Goal: Book appointment/travel/reservation

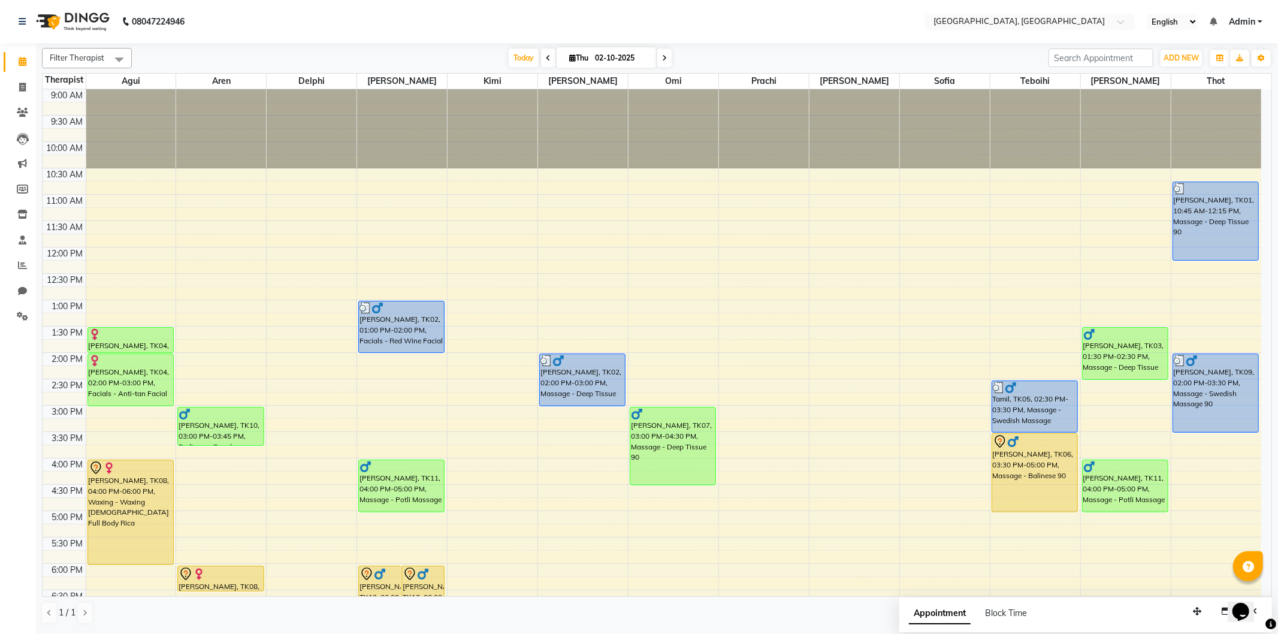
scroll to position [133, 0]
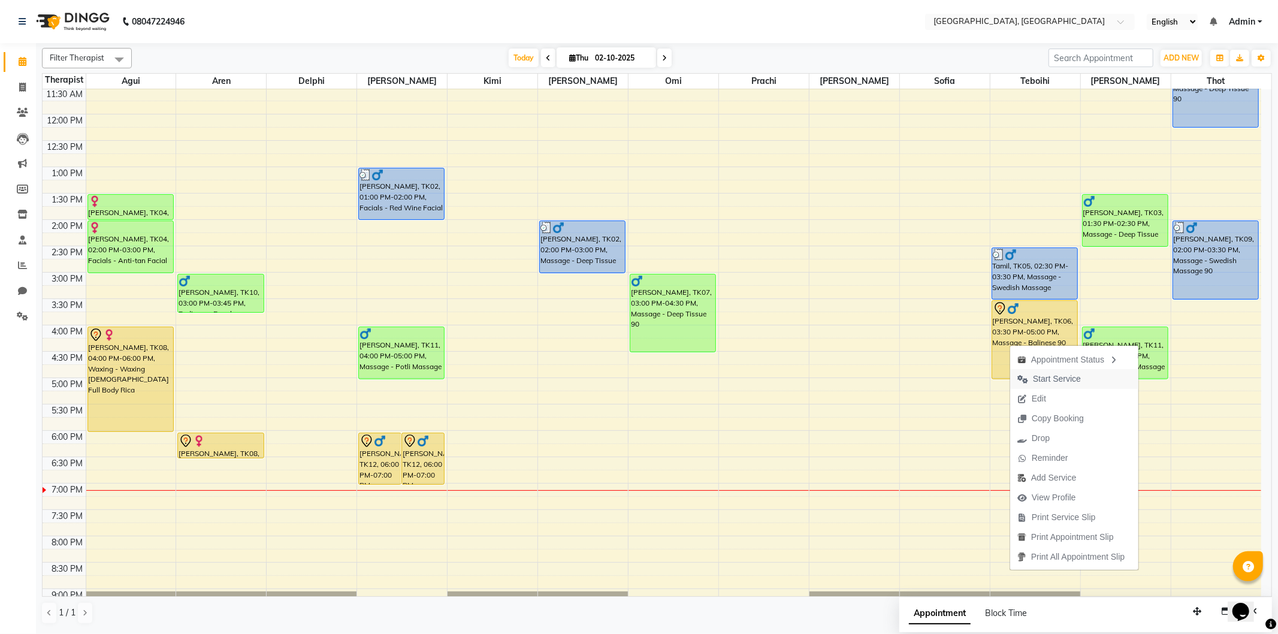
click at [1026, 379] on icon "button" at bounding box center [1023, 379] width 11 height 8
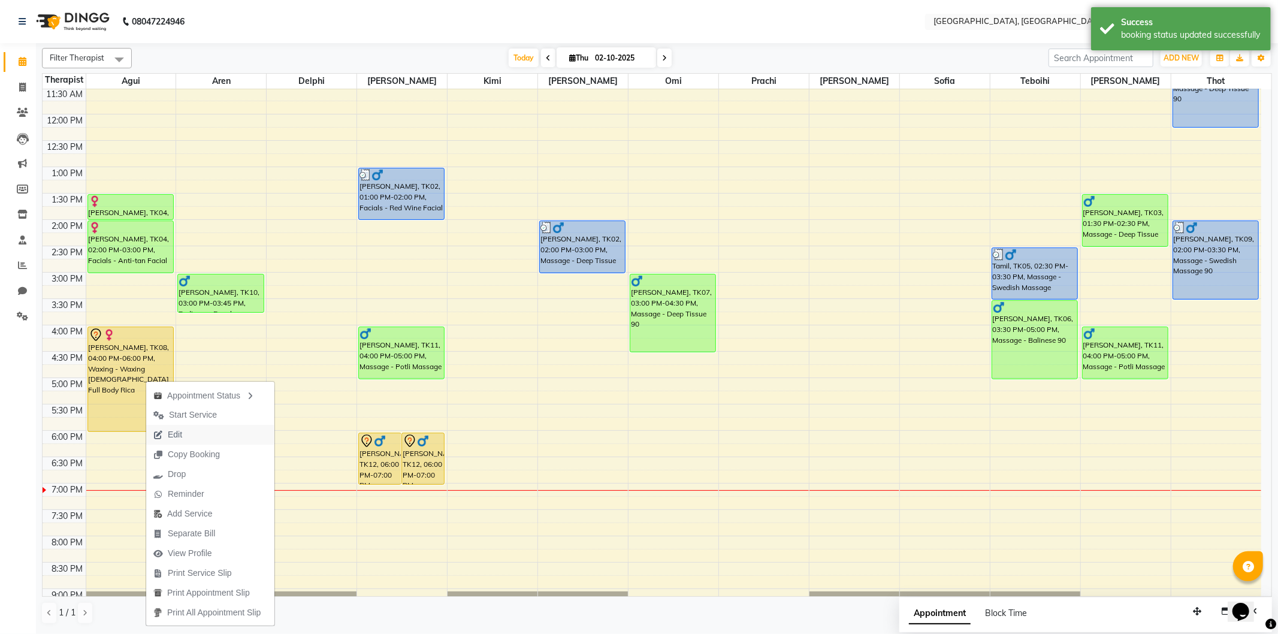
click at [166, 436] on span "Edit" at bounding box center [167, 435] width 43 height 20
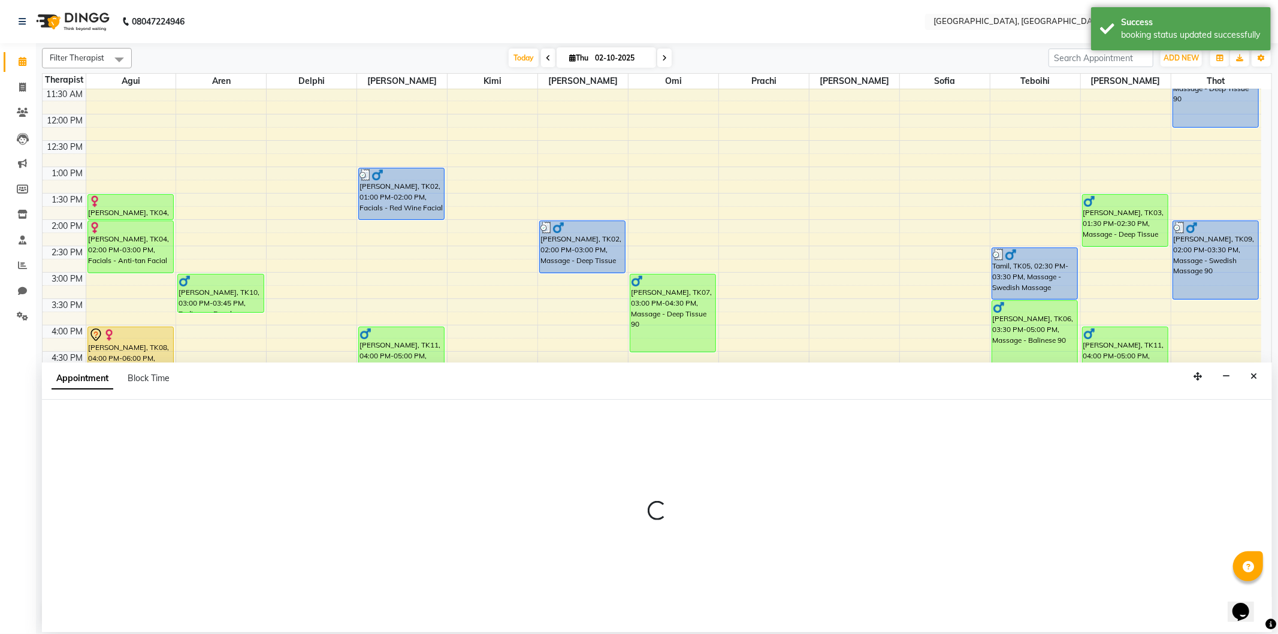
select select "7709"
select select "960"
select select "tentative"
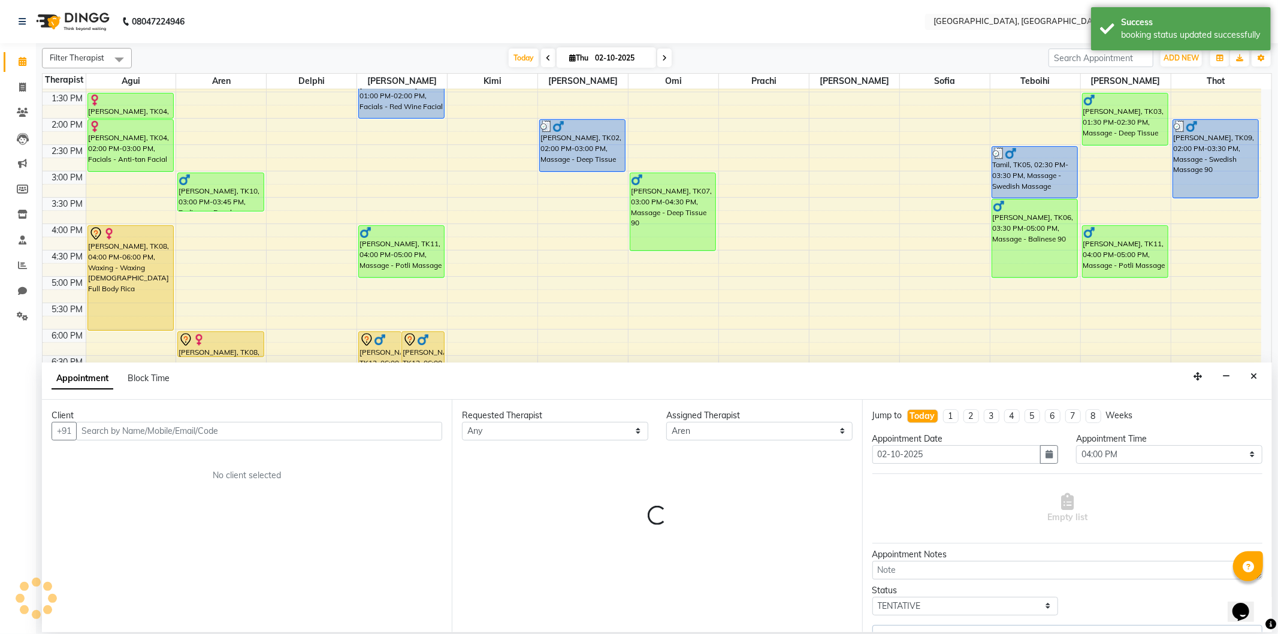
select select "1716"
select select "1710"
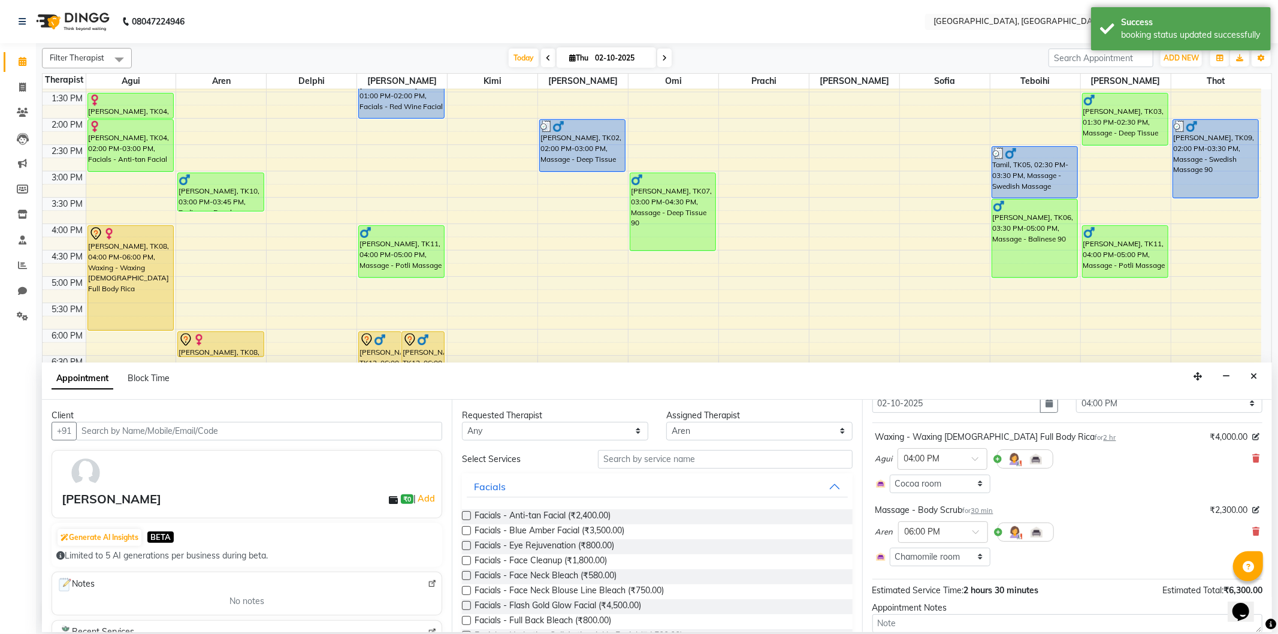
scroll to position [128, 0]
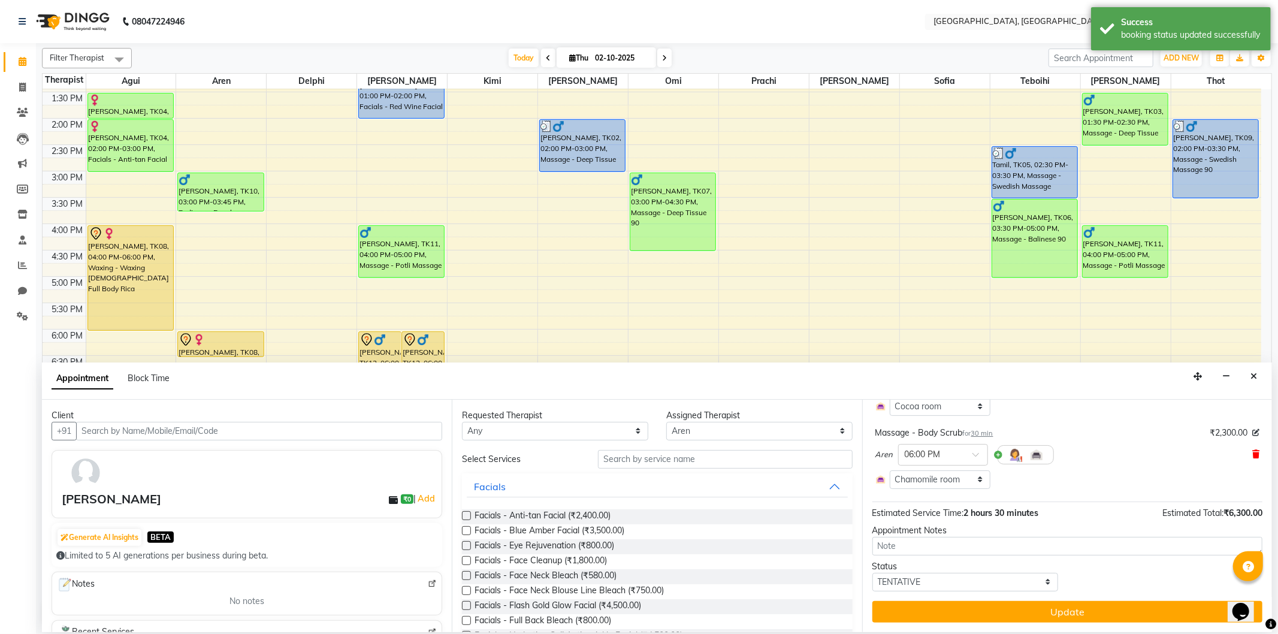
click at [1253, 453] on icon at bounding box center [1256, 454] width 7 height 8
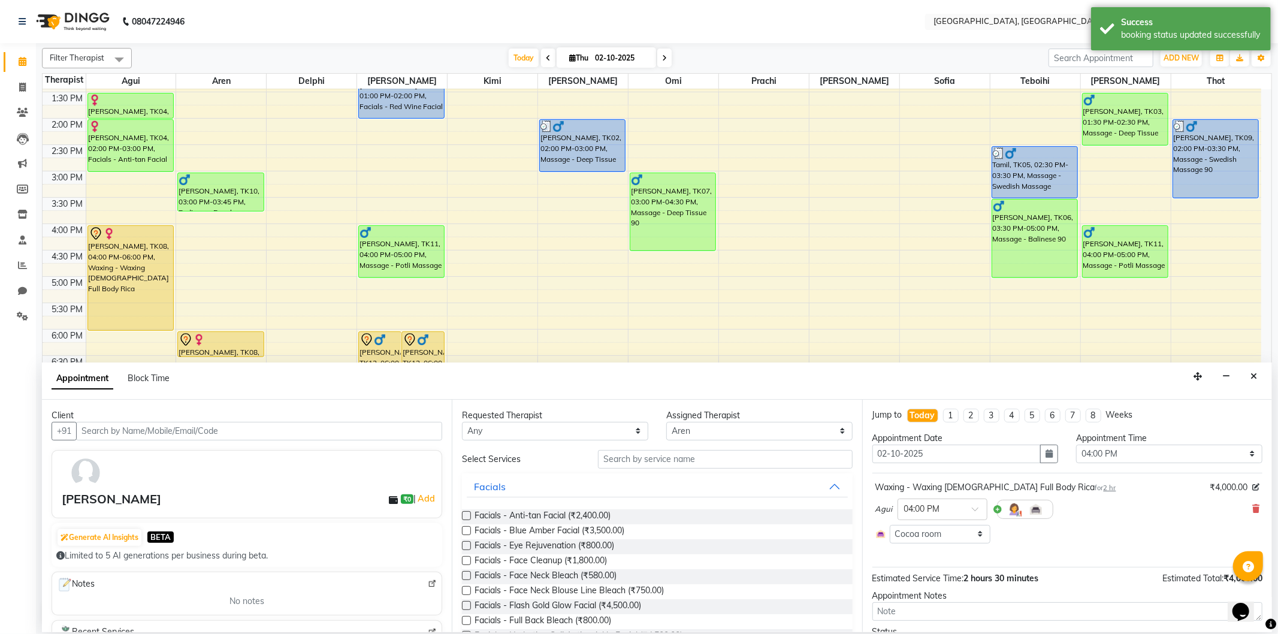
scroll to position [0, 0]
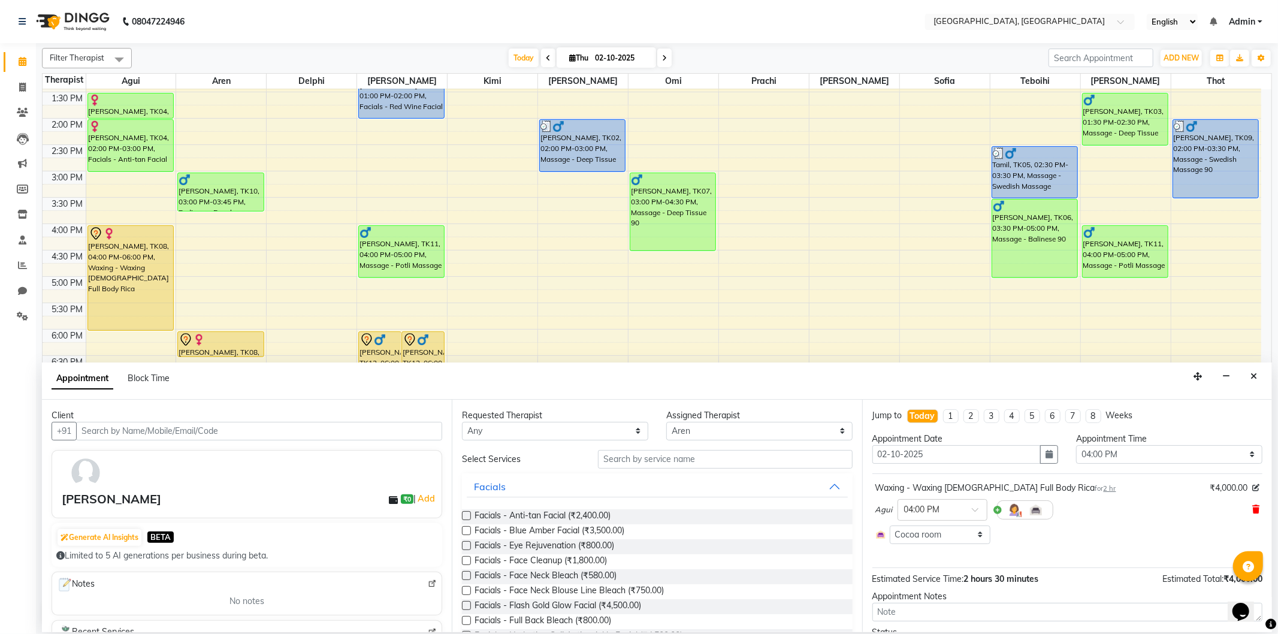
click at [1253, 508] on icon at bounding box center [1256, 509] width 7 height 8
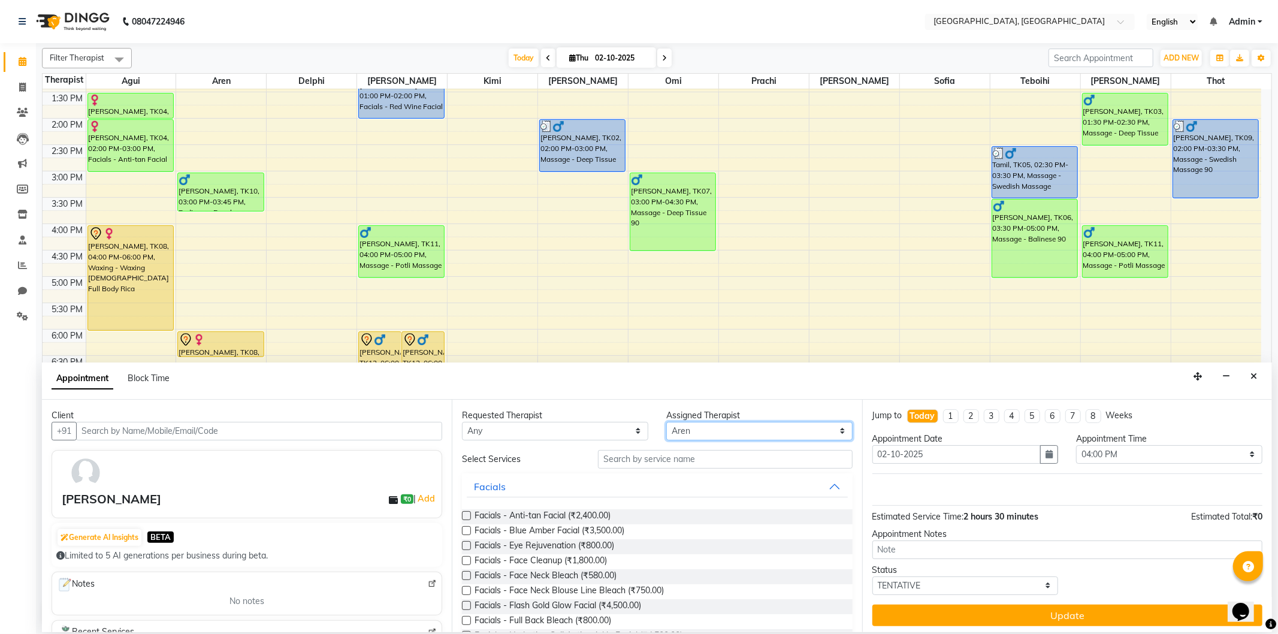
click at [713, 433] on select "Select Agui Aren Delphi [PERSON_NAME] [PERSON_NAME] [PERSON_NAME] [PERSON_NAME]…" at bounding box center [759, 431] width 186 height 19
select select "7699"
click at [666, 422] on select "Select Agui Aren Delphi [PERSON_NAME] [PERSON_NAME] [PERSON_NAME] [PERSON_NAME]…" at bounding box center [759, 431] width 186 height 19
click at [655, 466] on input "text" at bounding box center [725, 459] width 254 height 19
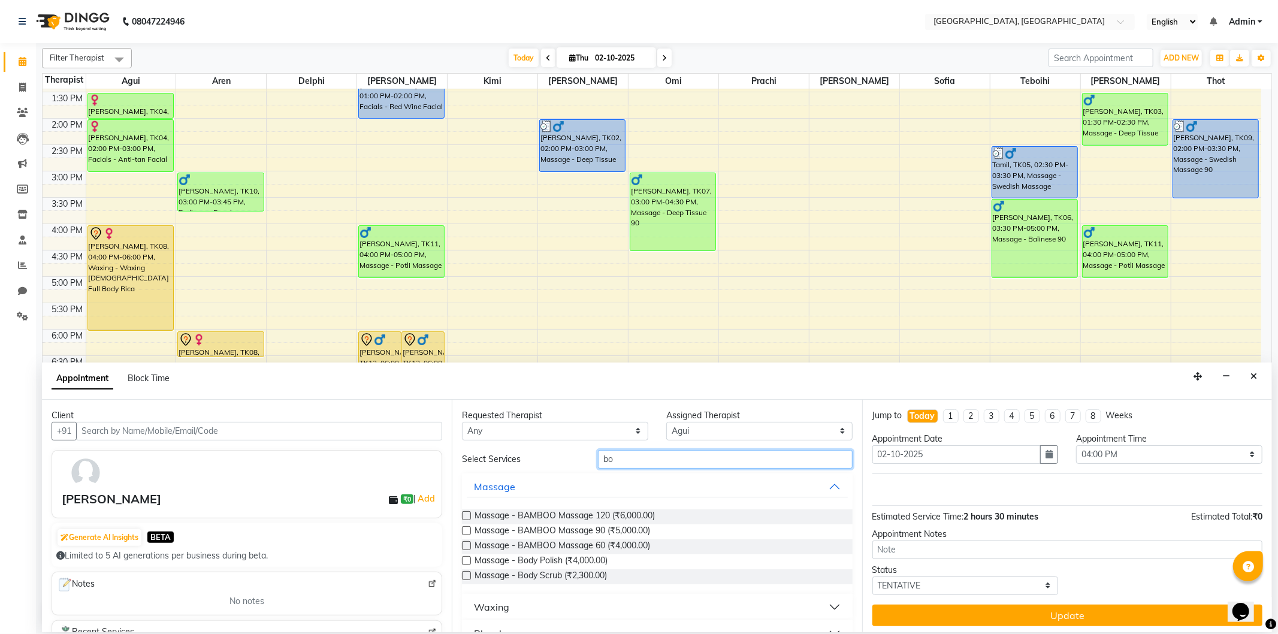
type input "b"
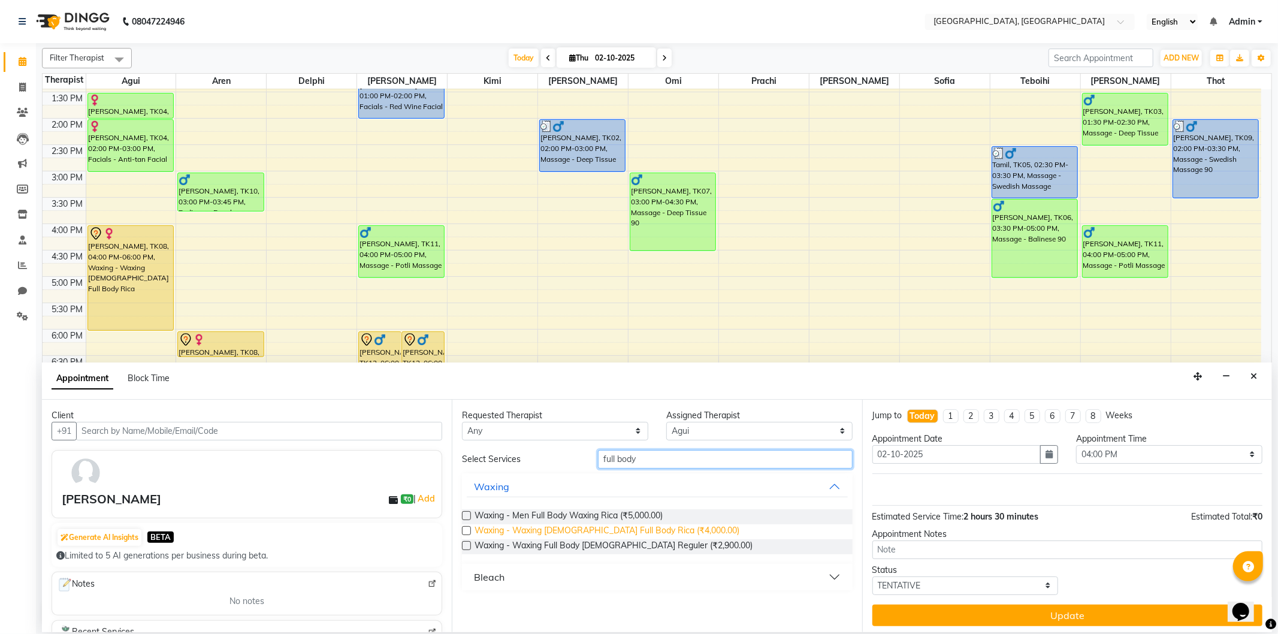
type input "full body"
click at [664, 532] on span "Waxing - Waxing [DEMOGRAPHIC_DATA] Full Body Rica (₹4,000.00)" at bounding box center [607, 531] width 265 height 15
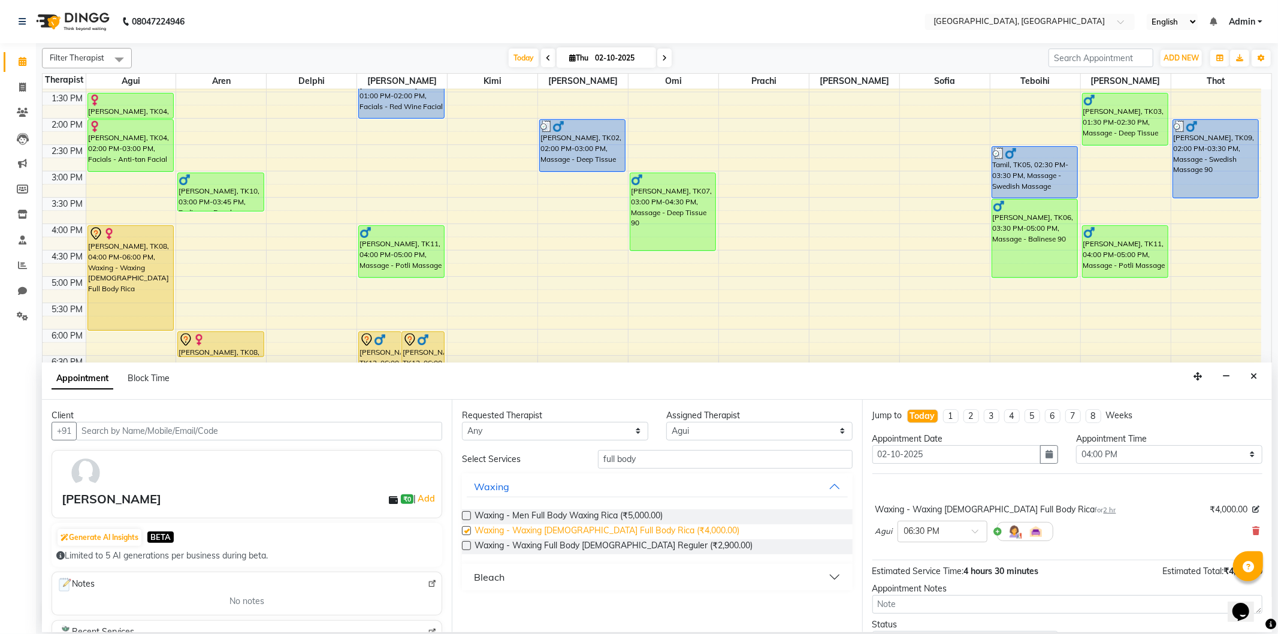
checkbox input "false"
click at [660, 462] on input "full body" at bounding box center [725, 459] width 254 height 19
type input "f"
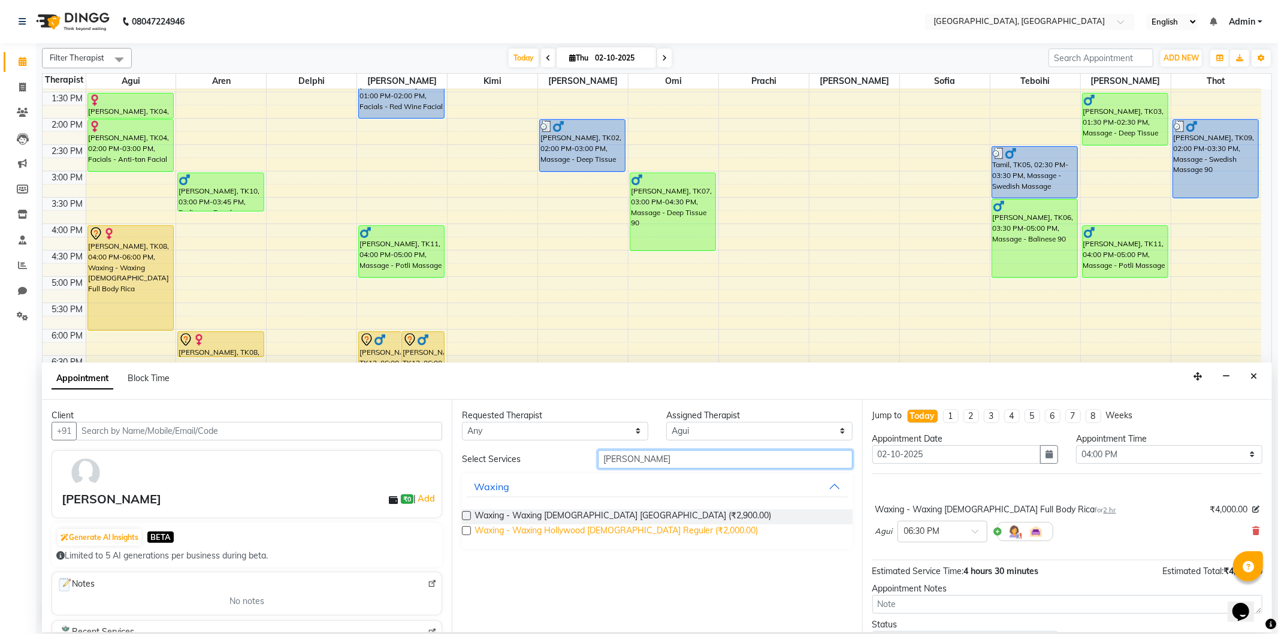
type input "[PERSON_NAME]"
click at [662, 529] on span "Waxing - Waxing Hollywood [DEMOGRAPHIC_DATA] Reguler (₹2,000.00)" at bounding box center [616, 531] width 283 height 15
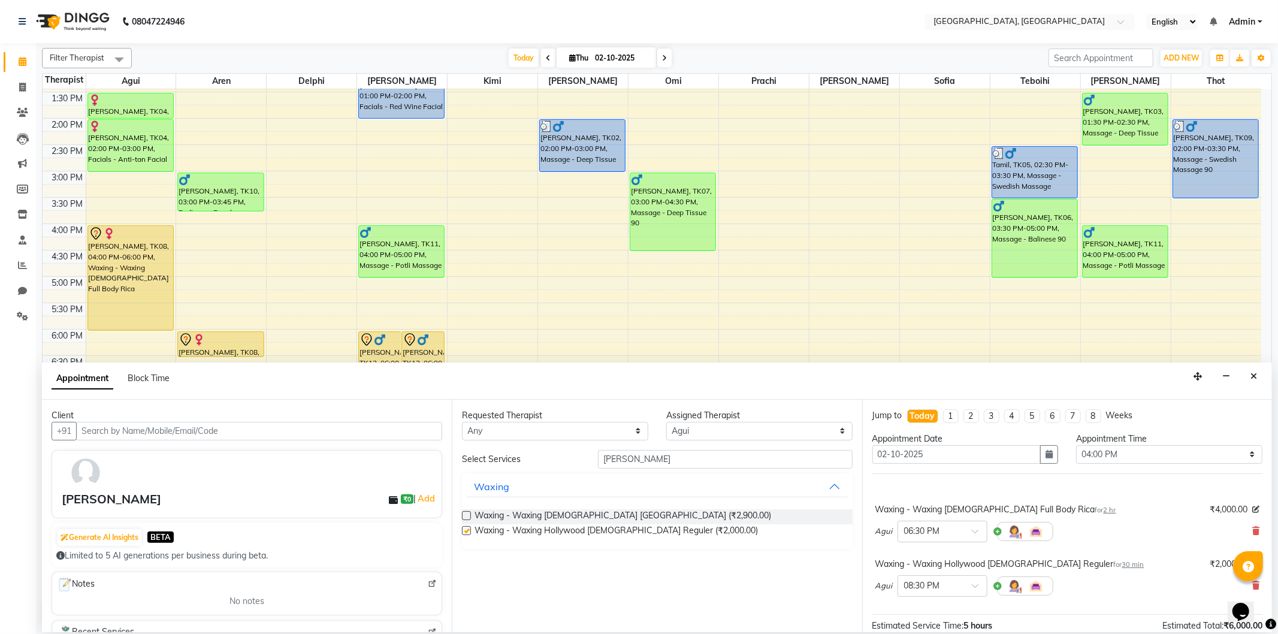
checkbox input "false"
click at [651, 461] on input "[PERSON_NAME]" at bounding box center [725, 459] width 254 height 19
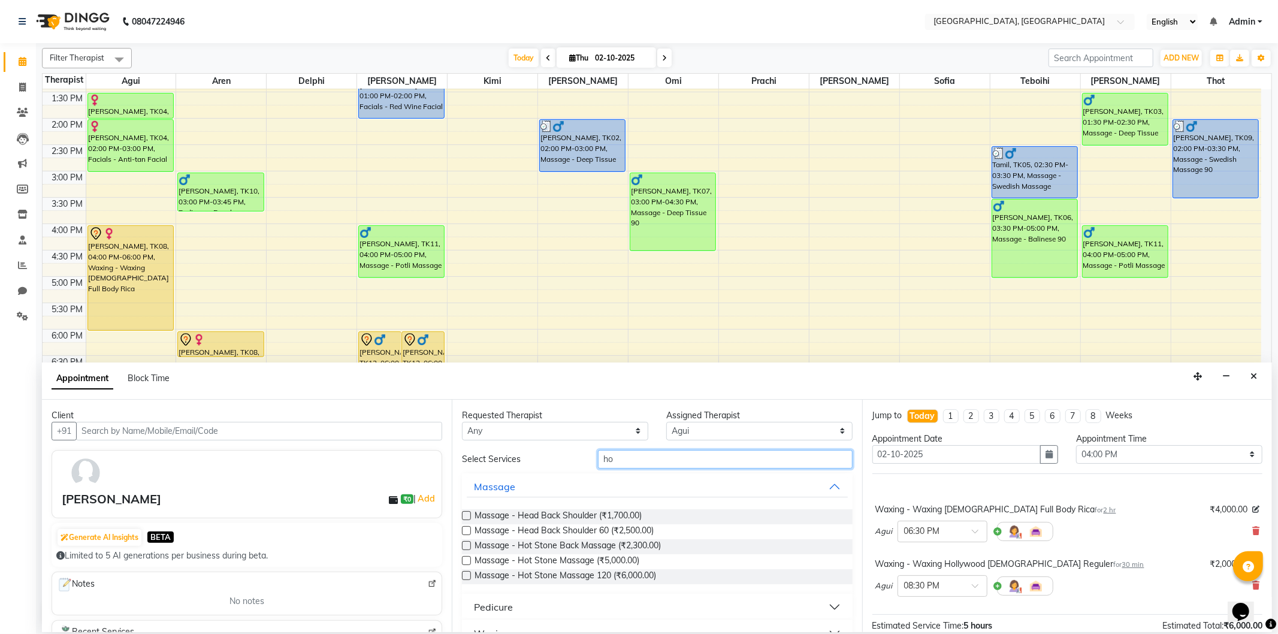
type input "h"
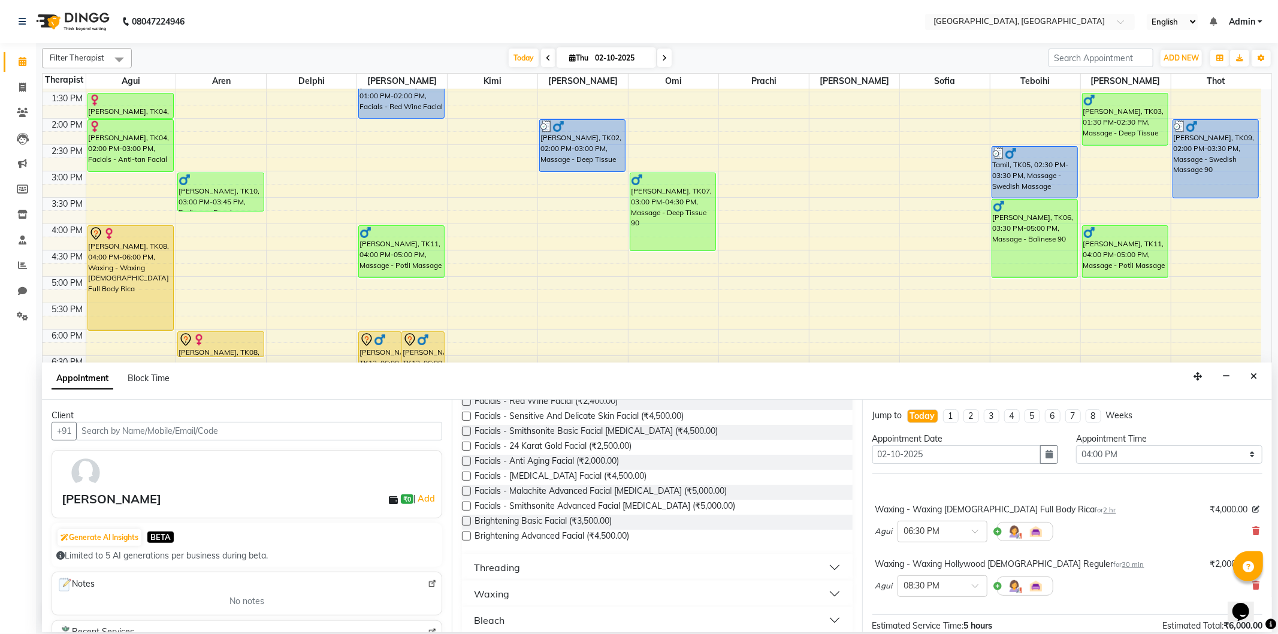
scroll to position [266, 0]
type input "fac"
click at [490, 595] on div "Waxing" at bounding box center [491, 592] width 35 height 14
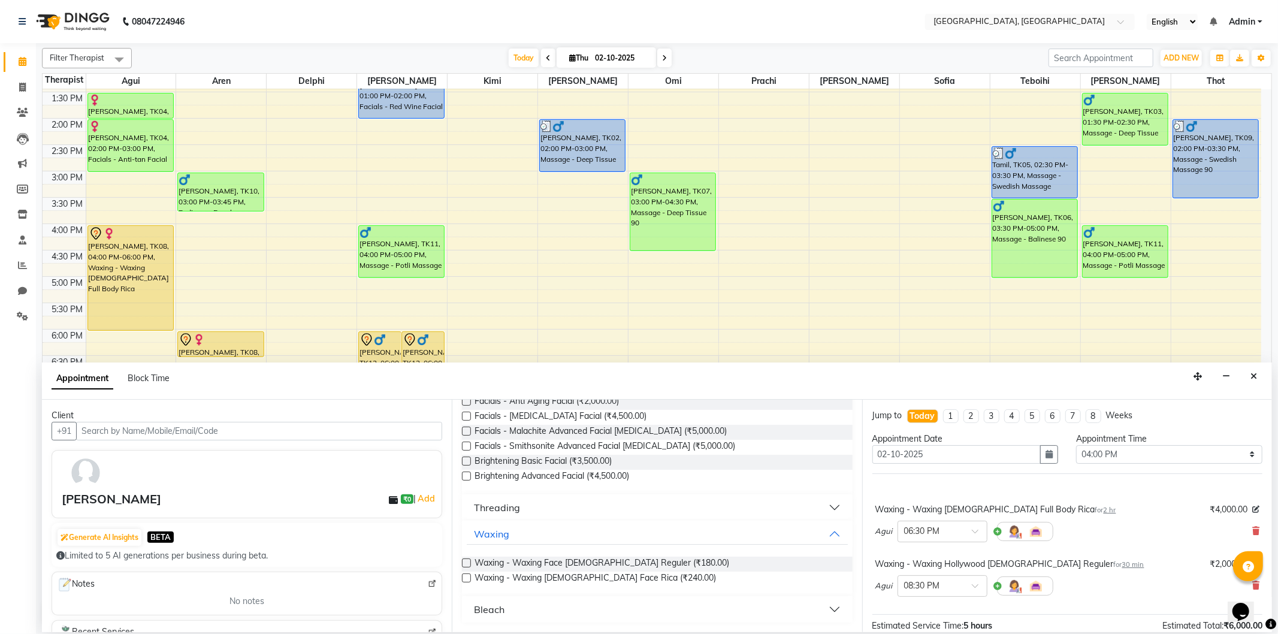
click at [464, 562] on label at bounding box center [466, 563] width 9 height 9
click at [464, 562] on input "checkbox" at bounding box center [466, 564] width 8 height 8
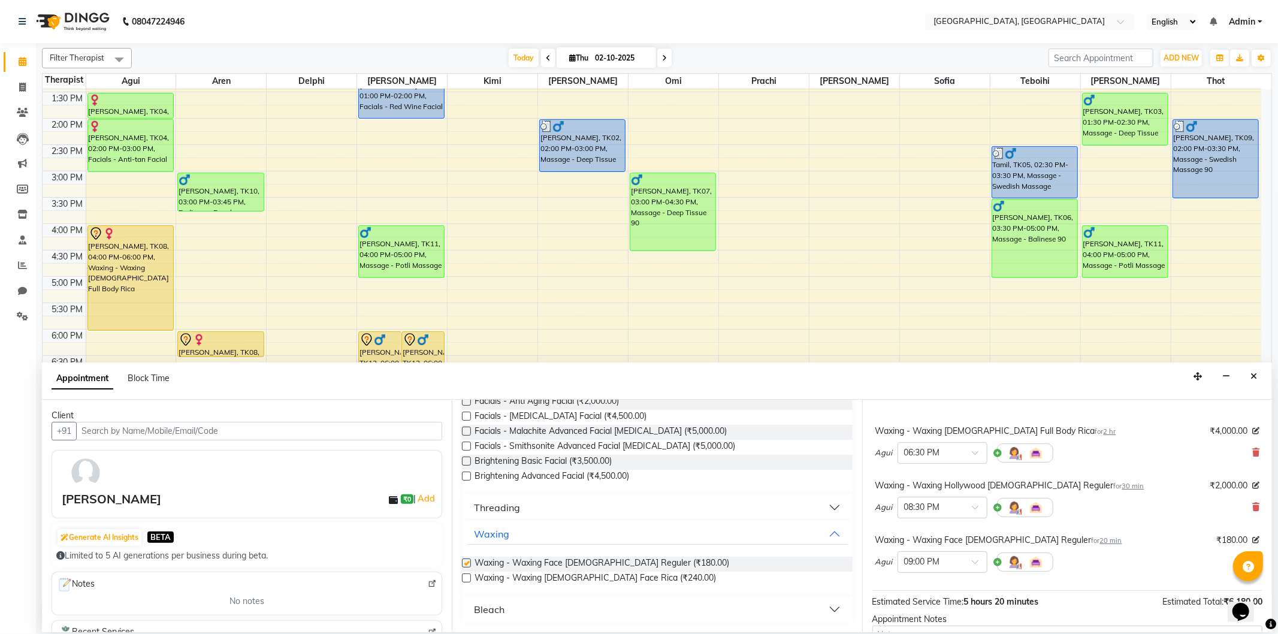
checkbox input "false"
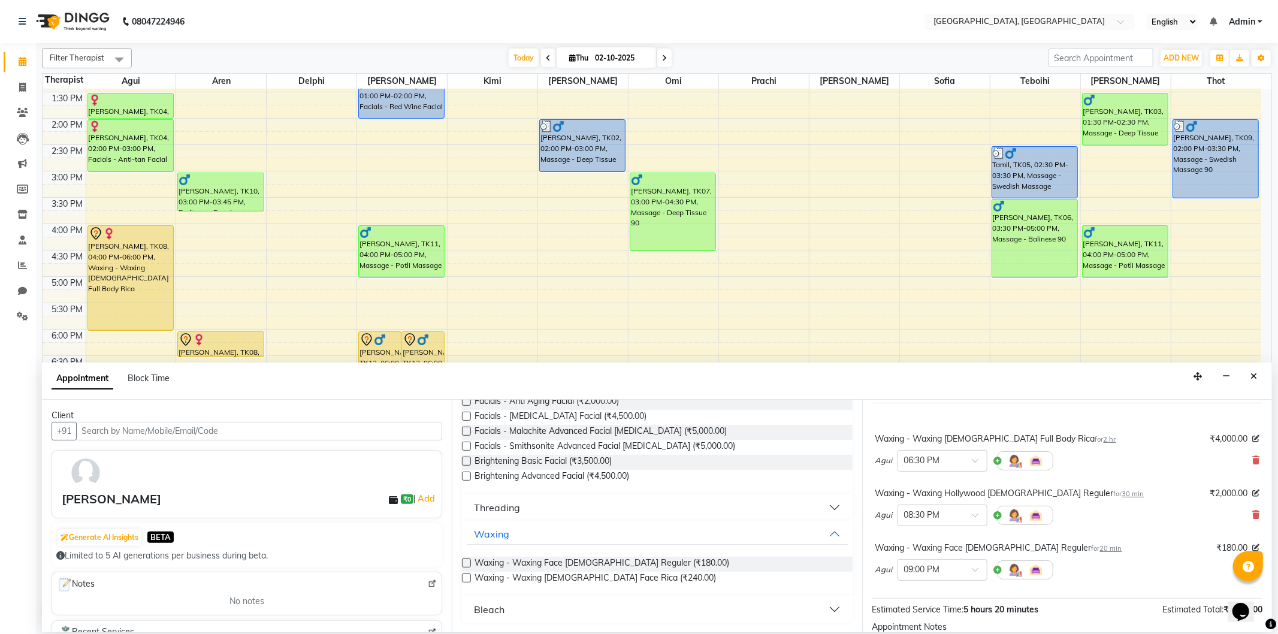
scroll to position [34, 0]
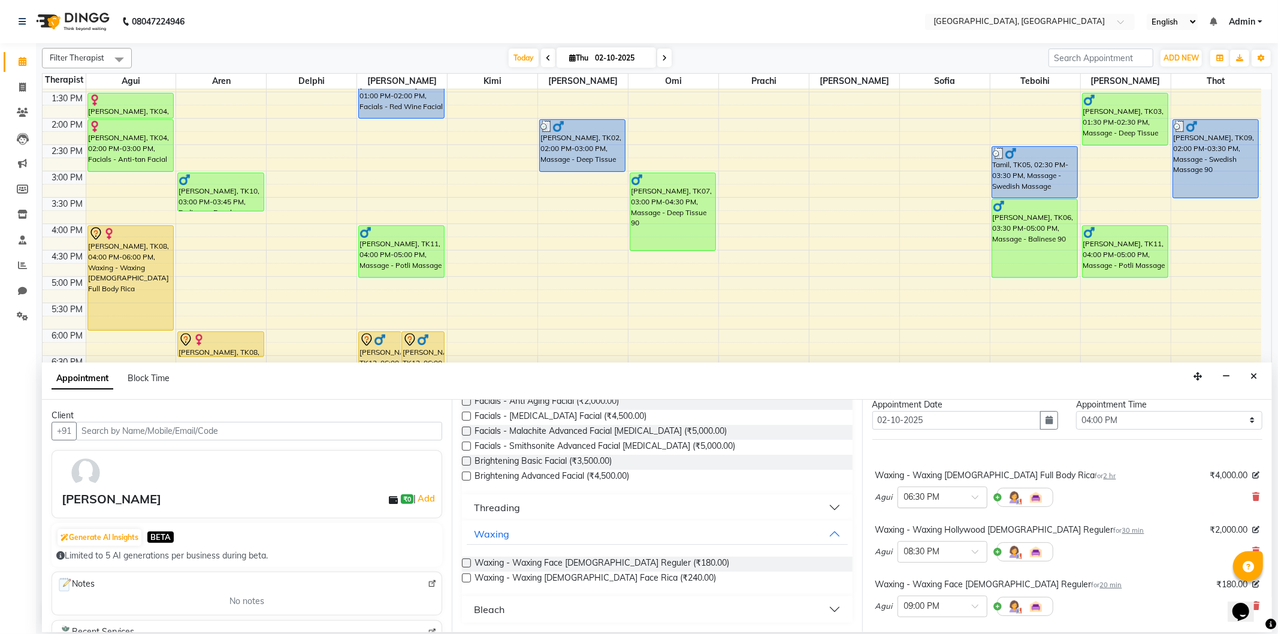
click at [940, 497] on input "text" at bounding box center [930, 496] width 53 height 13
click at [933, 558] on div "04:00 PM" at bounding box center [942, 564] width 89 height 22
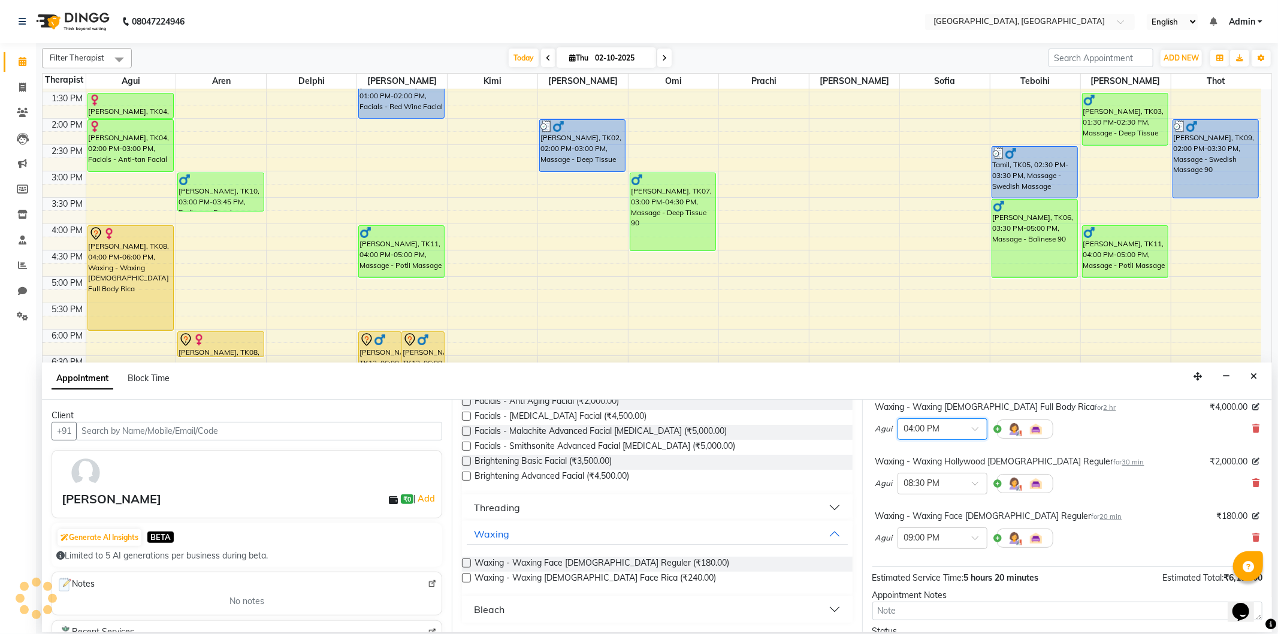
scroll to position [168, 0]
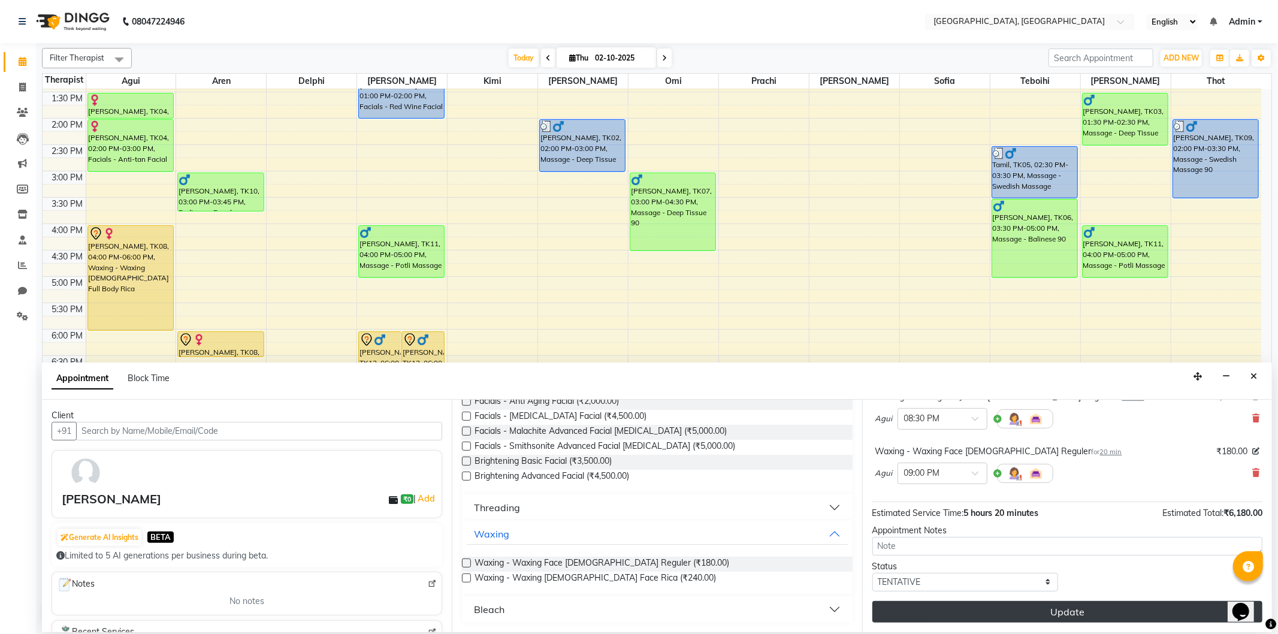
click at [1041, 611] on button "Update" at bounding box center [1068, 612] width 390 height 22
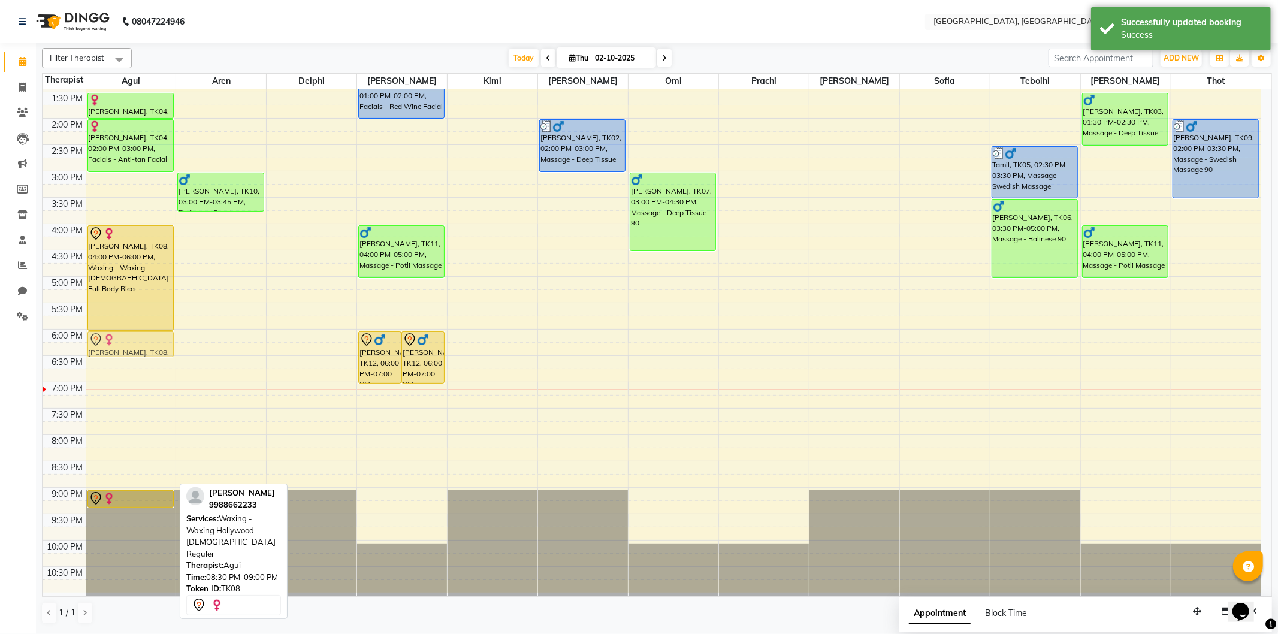
drag, startPoint x: 136, startPoint y: 476, endPoint x: 145, endPoint y: 349, distance: 128.0
click at [145, 349] on div "[PERSON_NAME], TK04, 01:30 PM-02:00 PM, Waxing-Waxing Full Legs [DEMOGRAPHIC_DA…" at bounding box center [131, 224] width 90 height 738
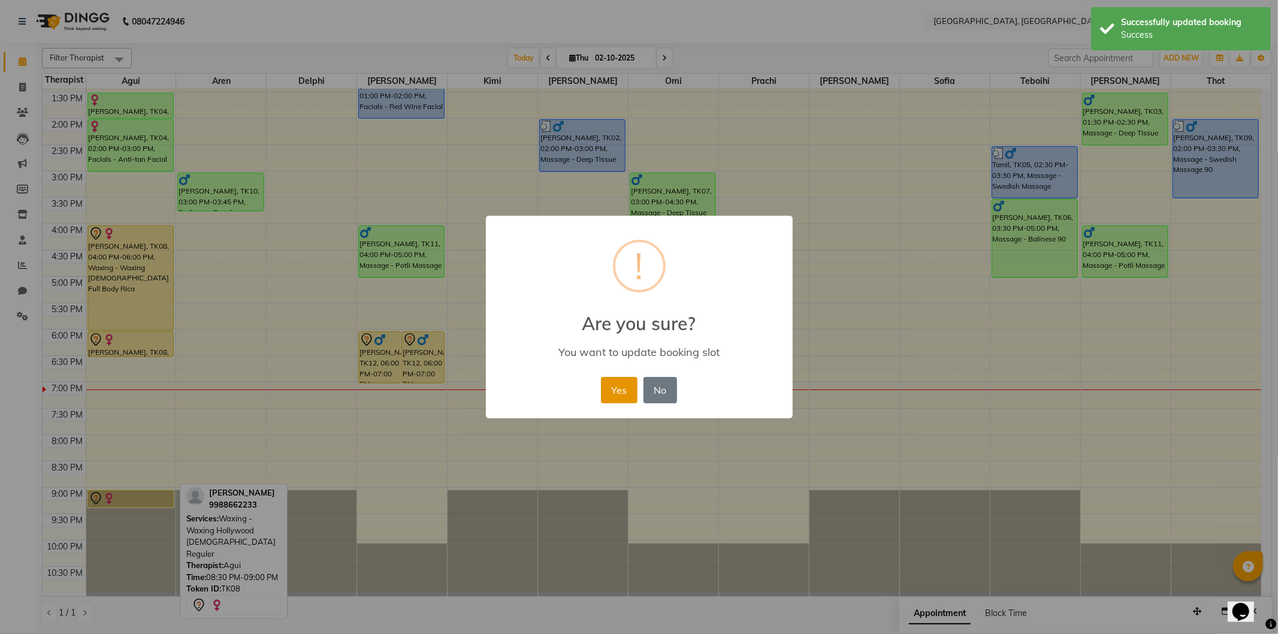
click at [616, 396] on button "Yes" at bounding box center [619, 390] width 37 height 26
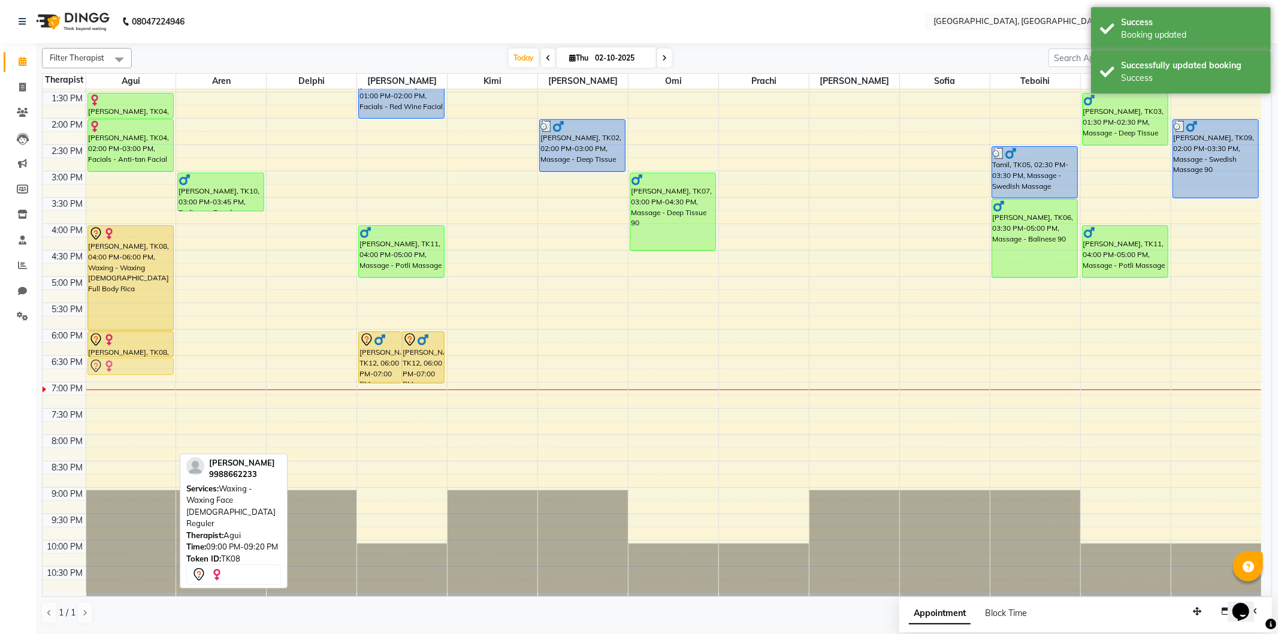
drag, startPoint x: 155, startPoint y: 499, endPoint x: 160, endPoint y: 370, distance: 129.6
click at [160, 370] on div "[PERSON_NAME], TK04, 01:30 PM-02:00 PM, Waxing-Waxing Full Legs [DEMOGRAPHIC_DA…" at bounding box center [131, 224] width 90 height 738
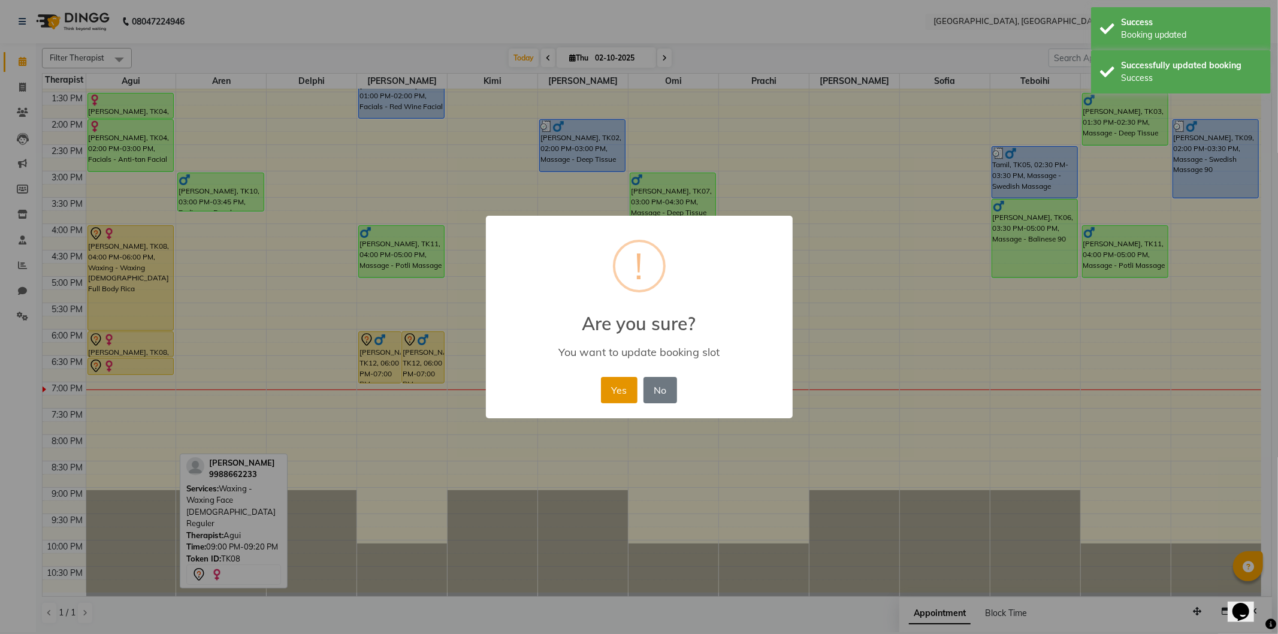
click at [625, 397] on button "Yes" at bounding box center [619, 390] width 37 height 26
